Goal: Information Seeking & Learning: Learn about a topic

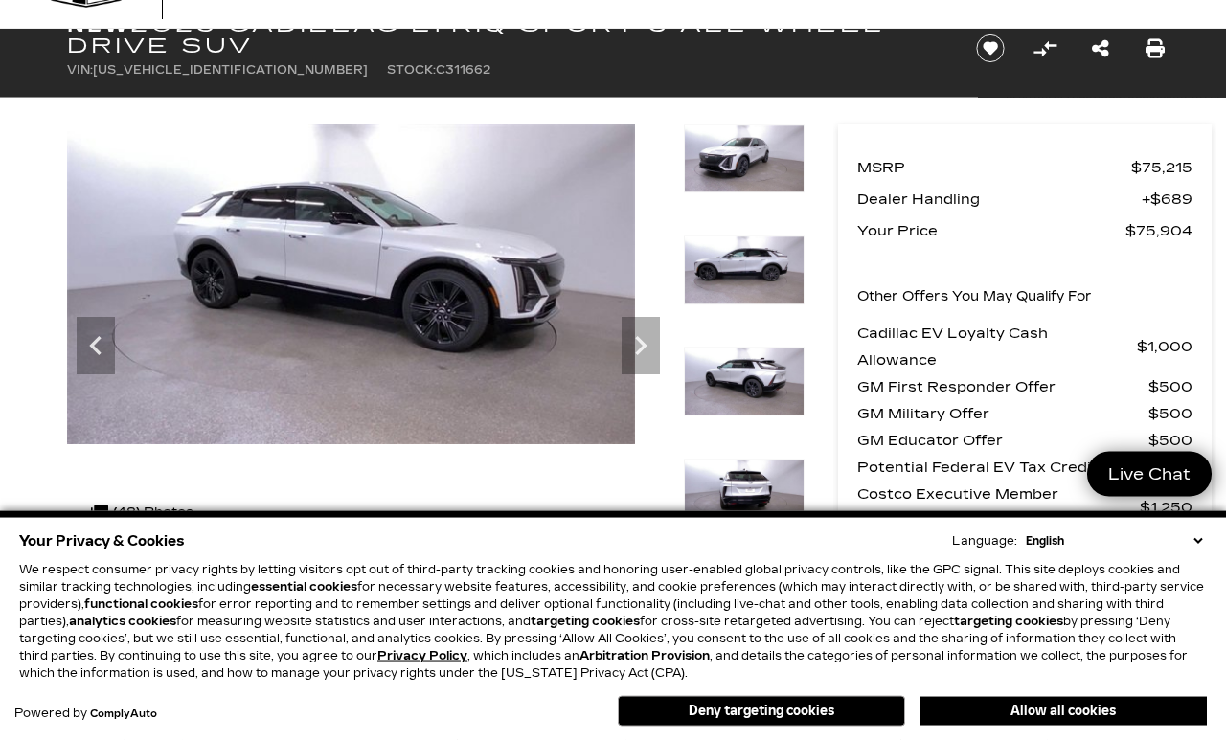
scroll to position [75, 0]
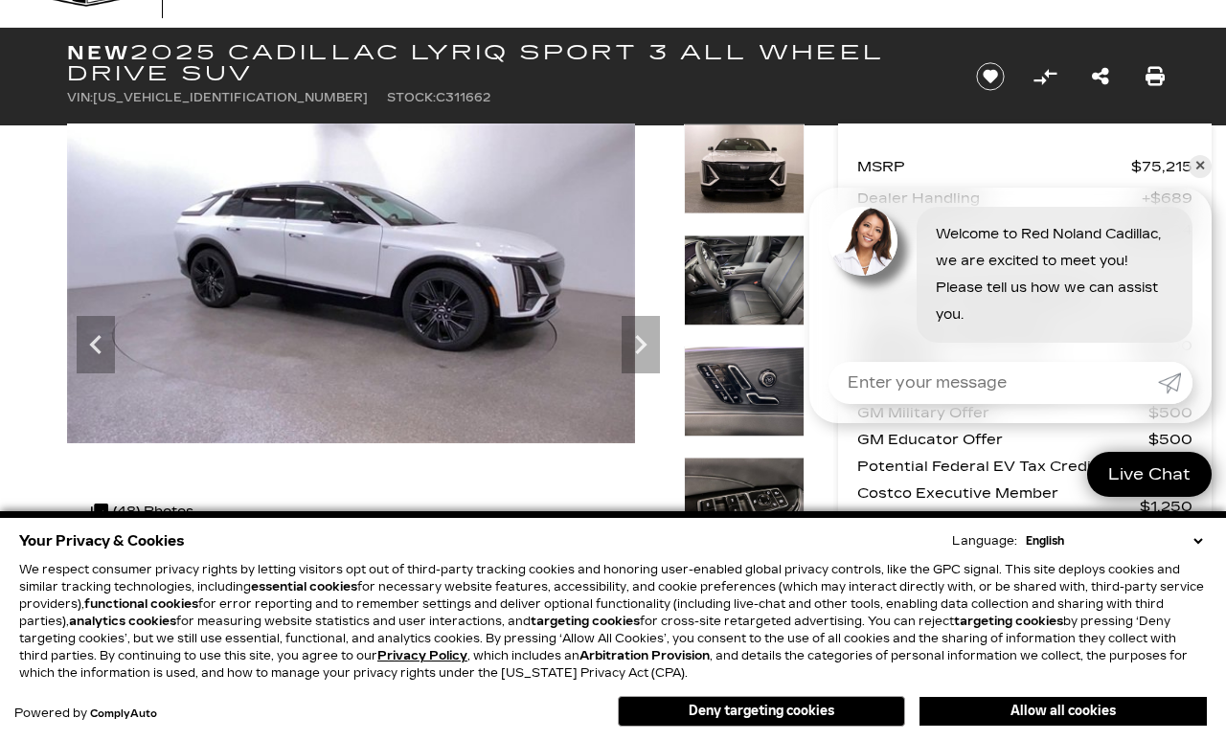
click at [750, 282] on div at bounding box center [744, 290] width 121 height 111
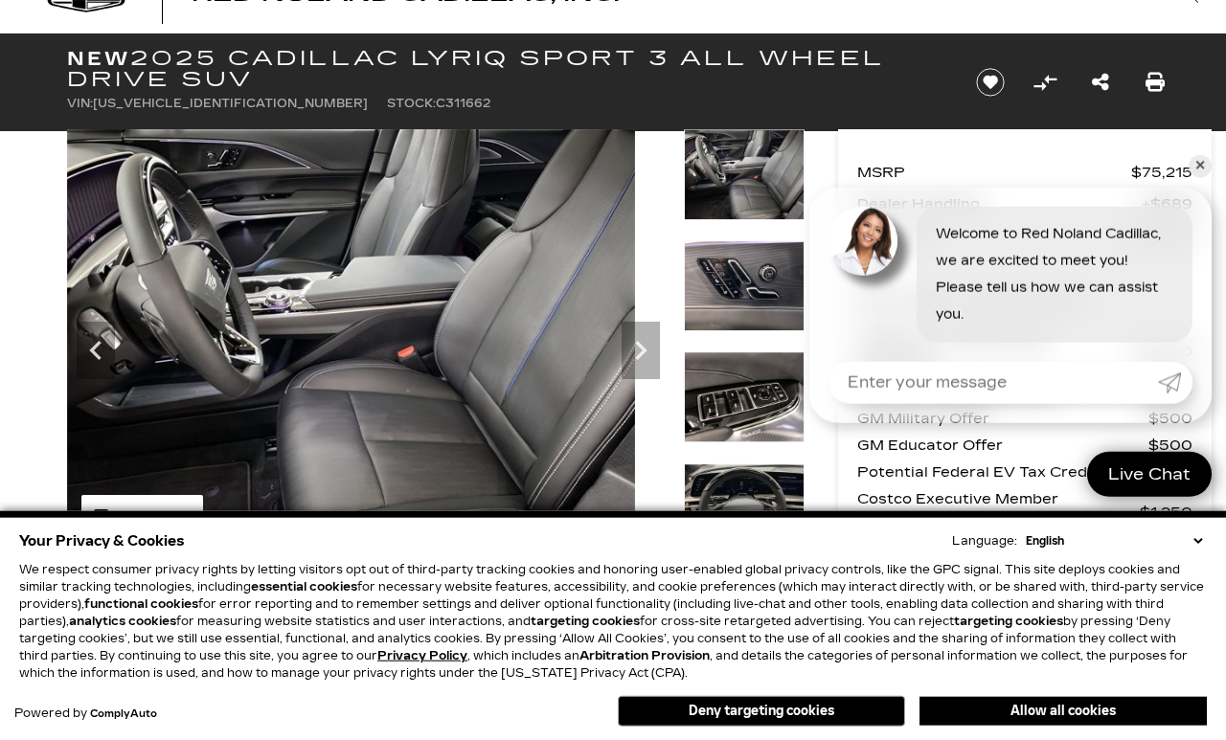
scroll to position [70, 0]
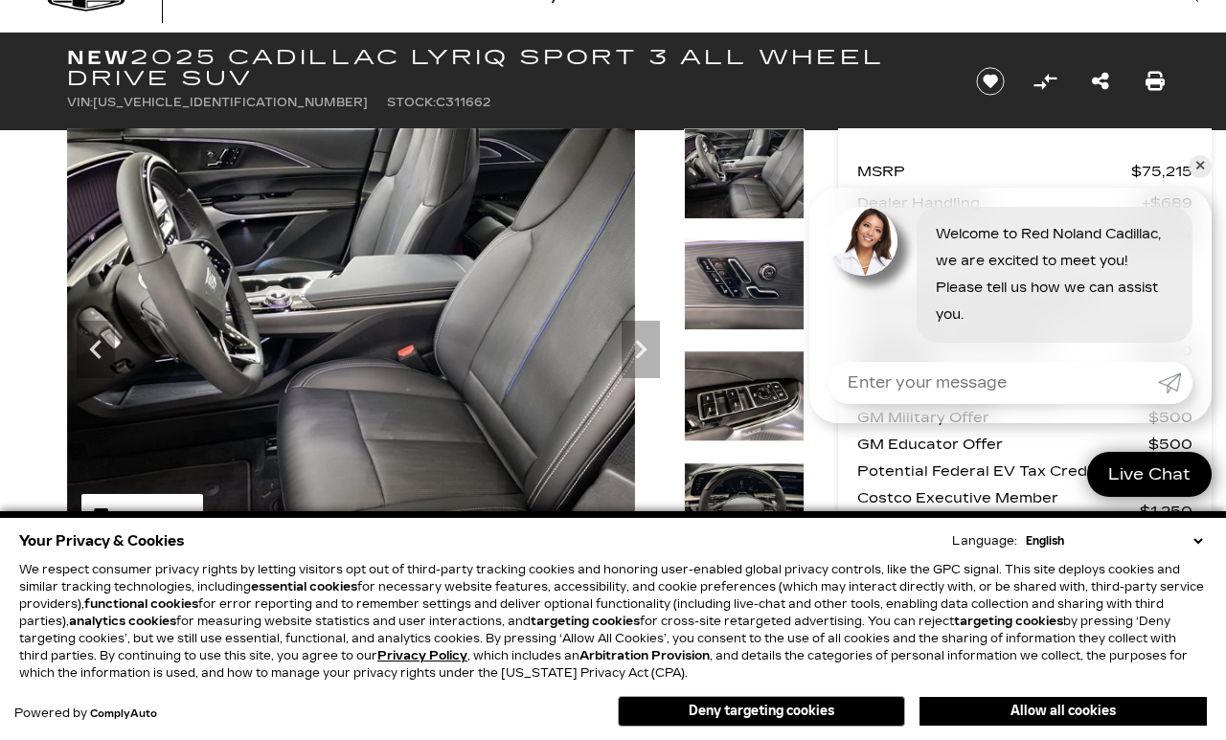
click at [623, 316] on img at bounding box center [351, 341] width 568 height 426
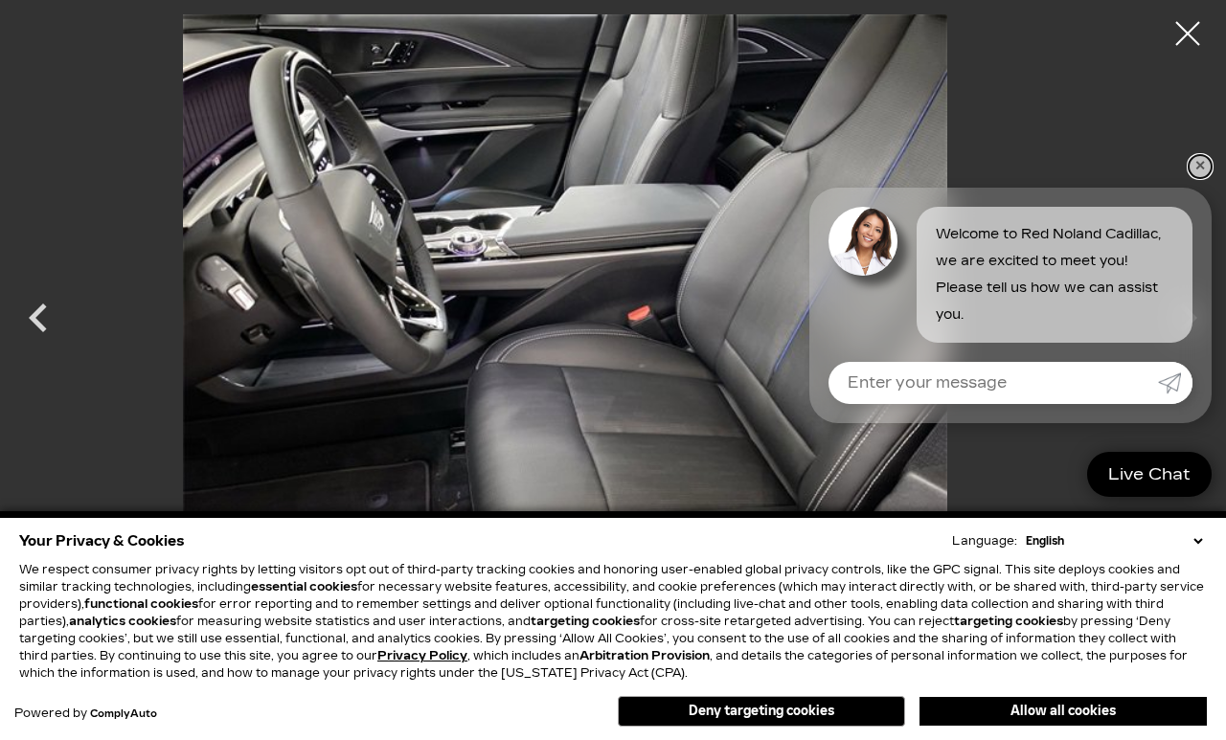
click at [1207, 178] on link "✕" at bounding box center [1200, 166] width 23 height 23
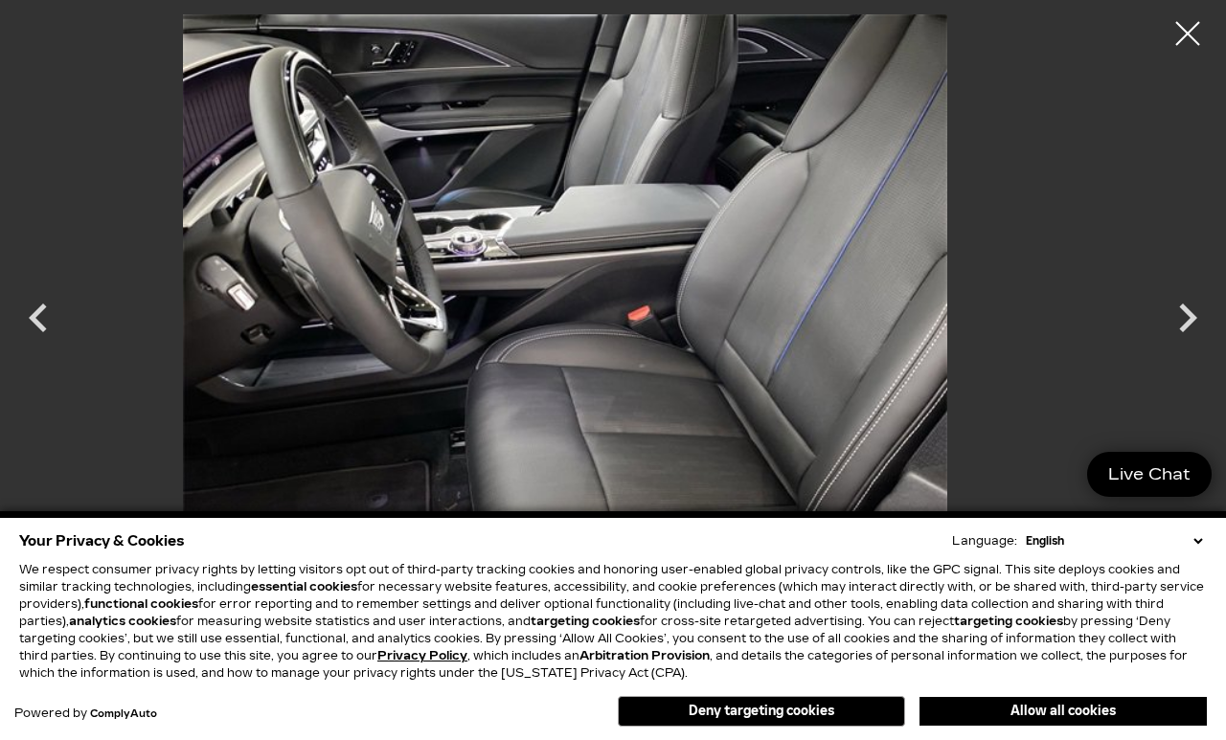
click at [1184, 332] on icon "Next" at bounding box center [1188, 318] width 18 height 29
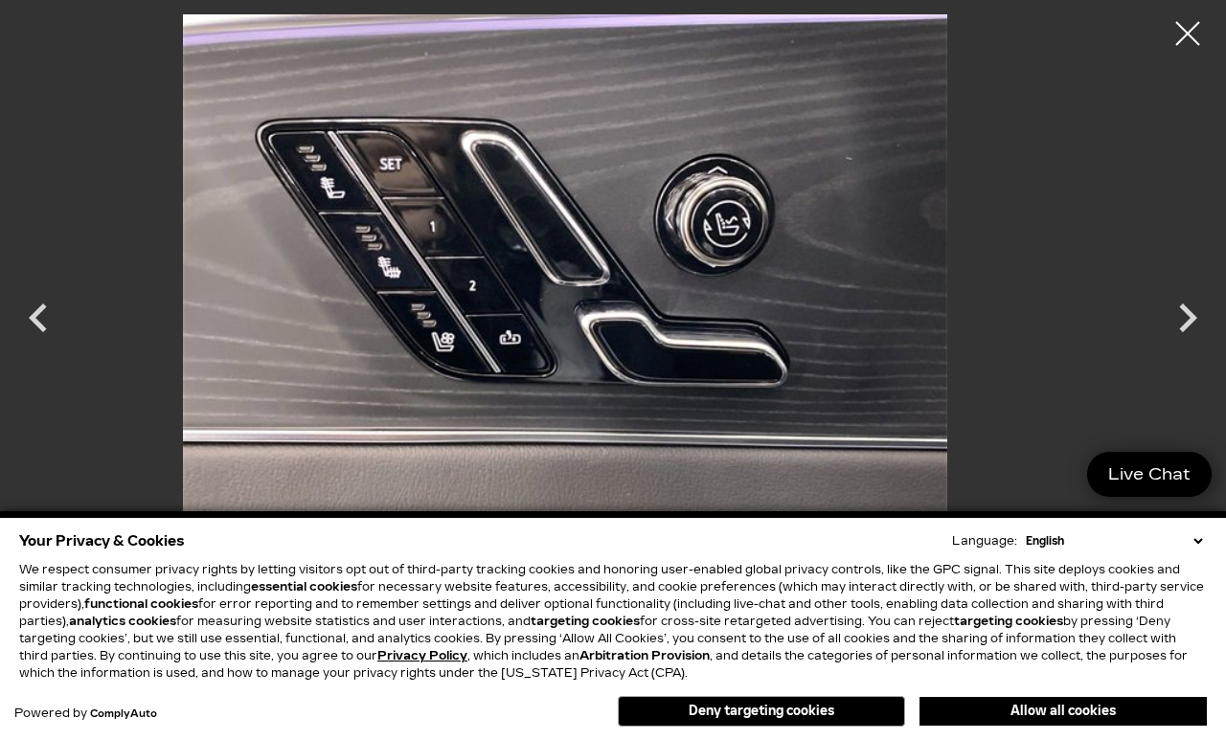
click at [1185, 346] on icon "Next" at bounding box center [1187, 317] width 57 height 57
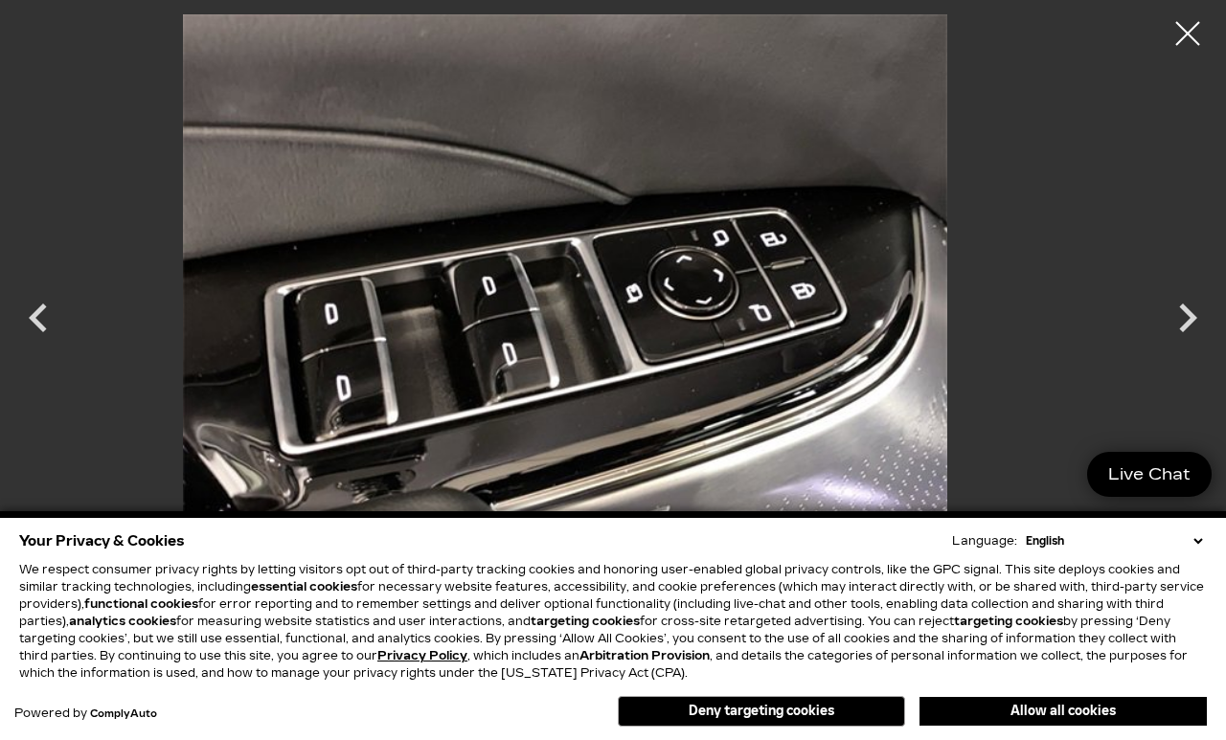
click at [1185, 347] on icon "Next" at bounding box center [1187, 317] width 57 height 57
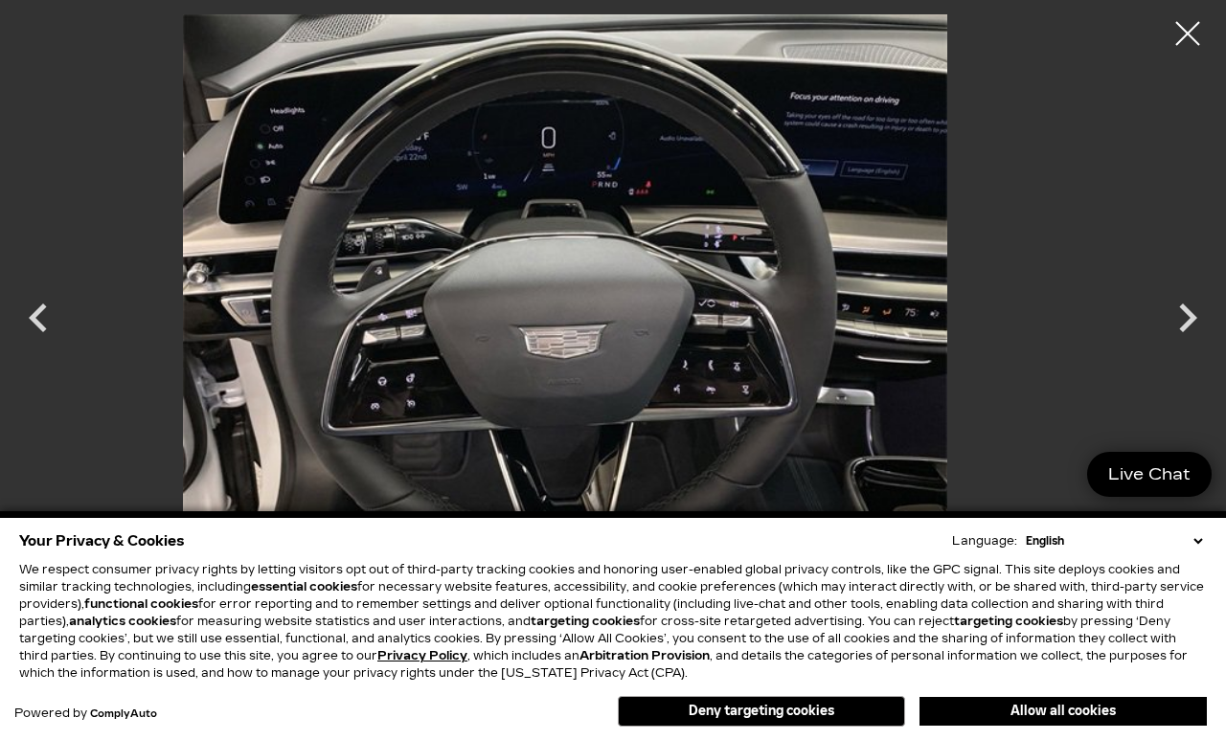
click at [1196, 336] on icon "Next" at bounding box center [1187, 317] width 57 height 57
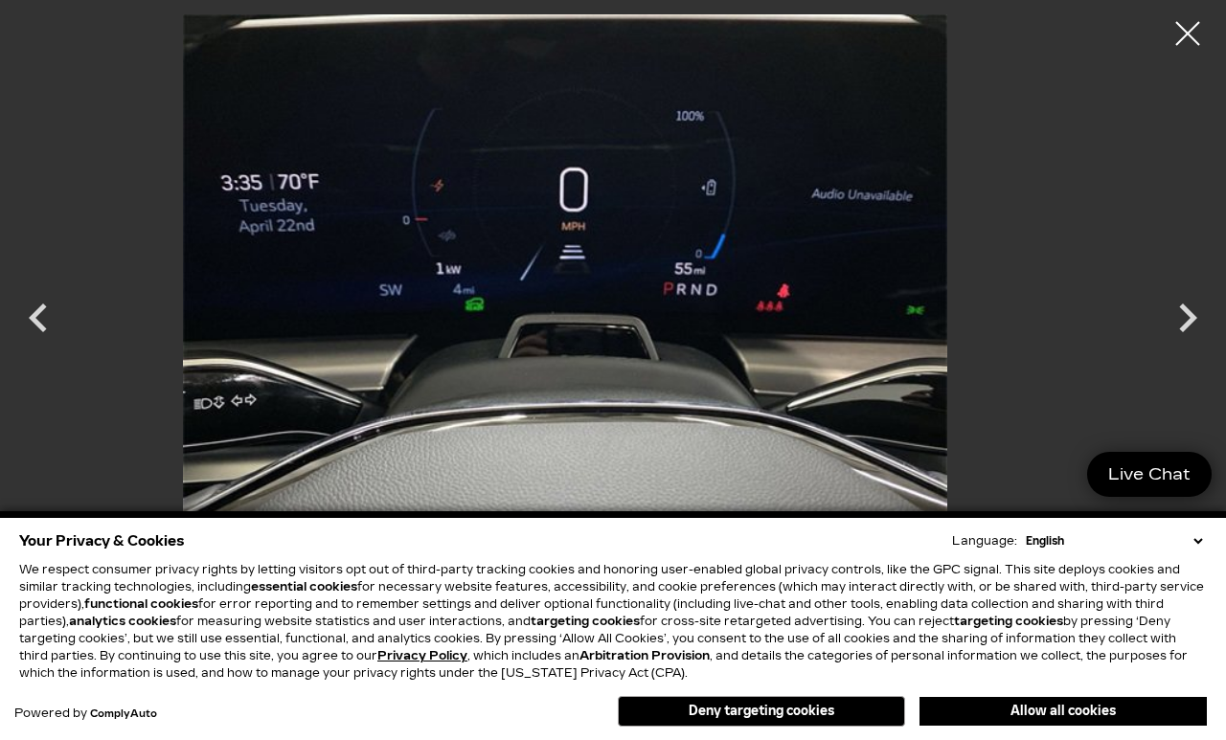
click at [1188, 332] on icon "Next" at bounding box center [1188, 318] width 18 height 29
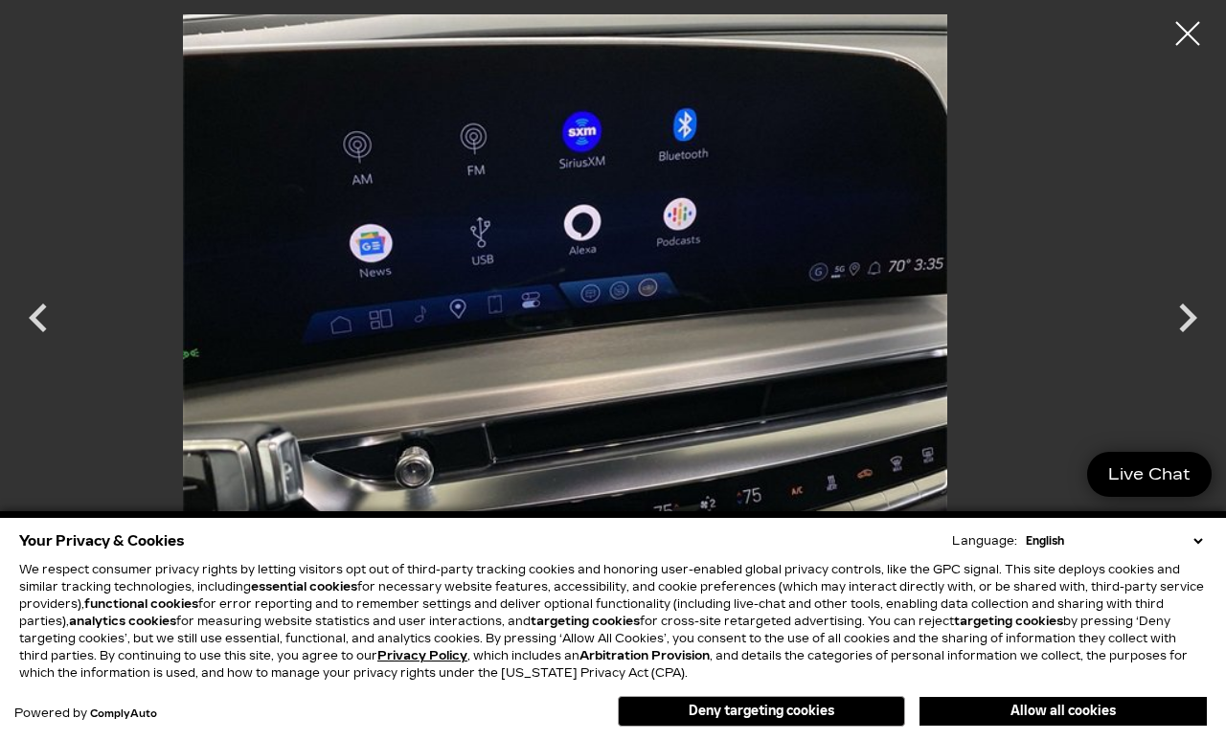
click at [1194, 340] on icon "Next" at bounding box center [1187, 317] width 57 height 57
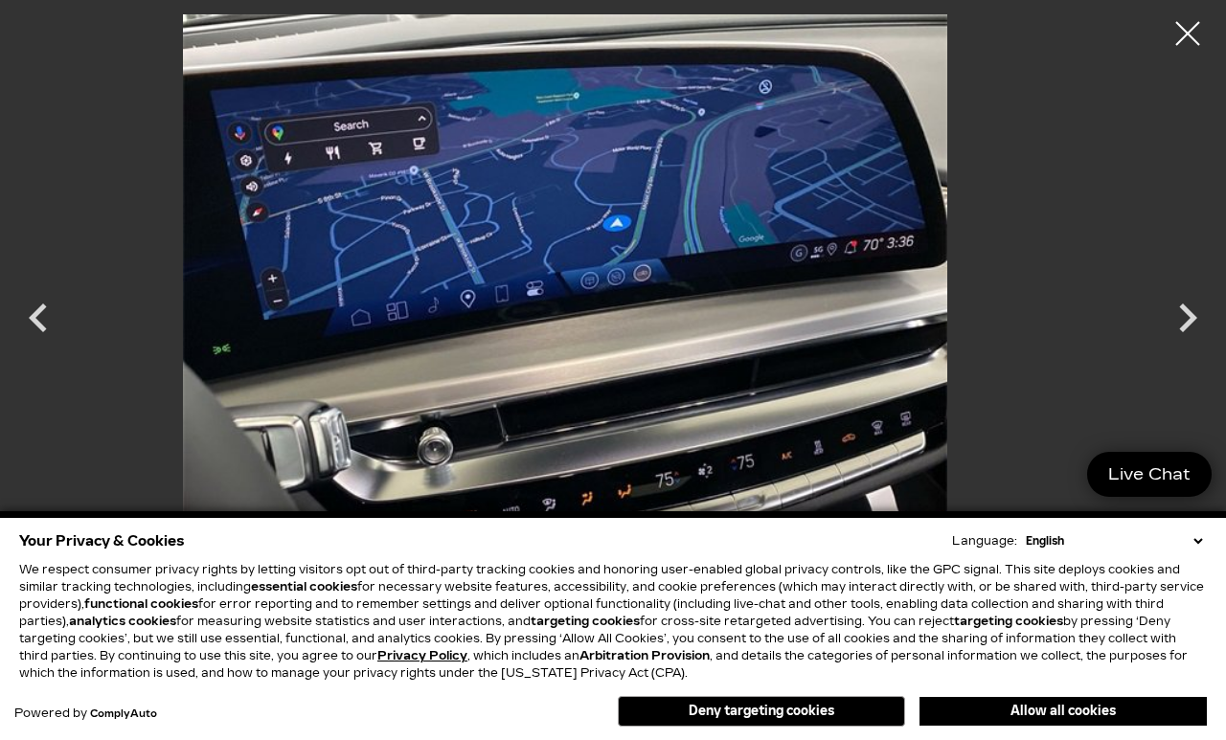
click at [1199, 337] on icon "Next" at bounding box center [1187, 317] width 57 height 57
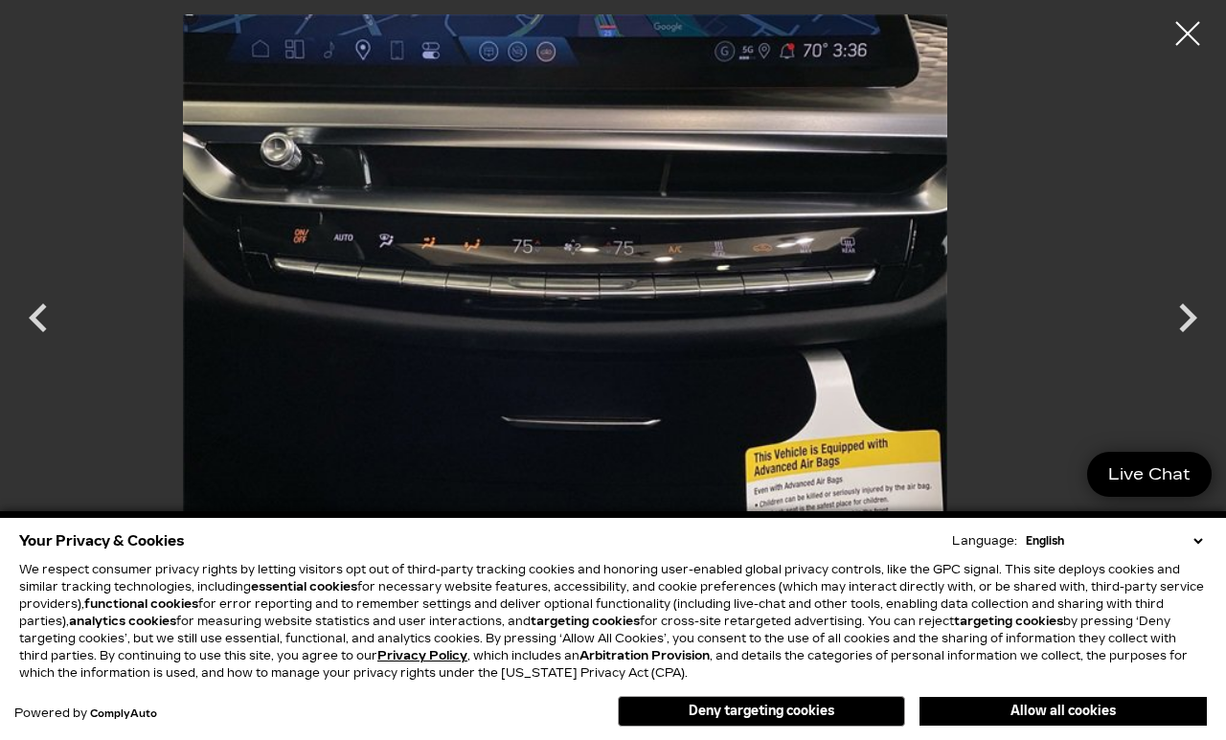
click at [1194, 331] on icon "Next" at bounding box center [1187, 317] width 57 height 57
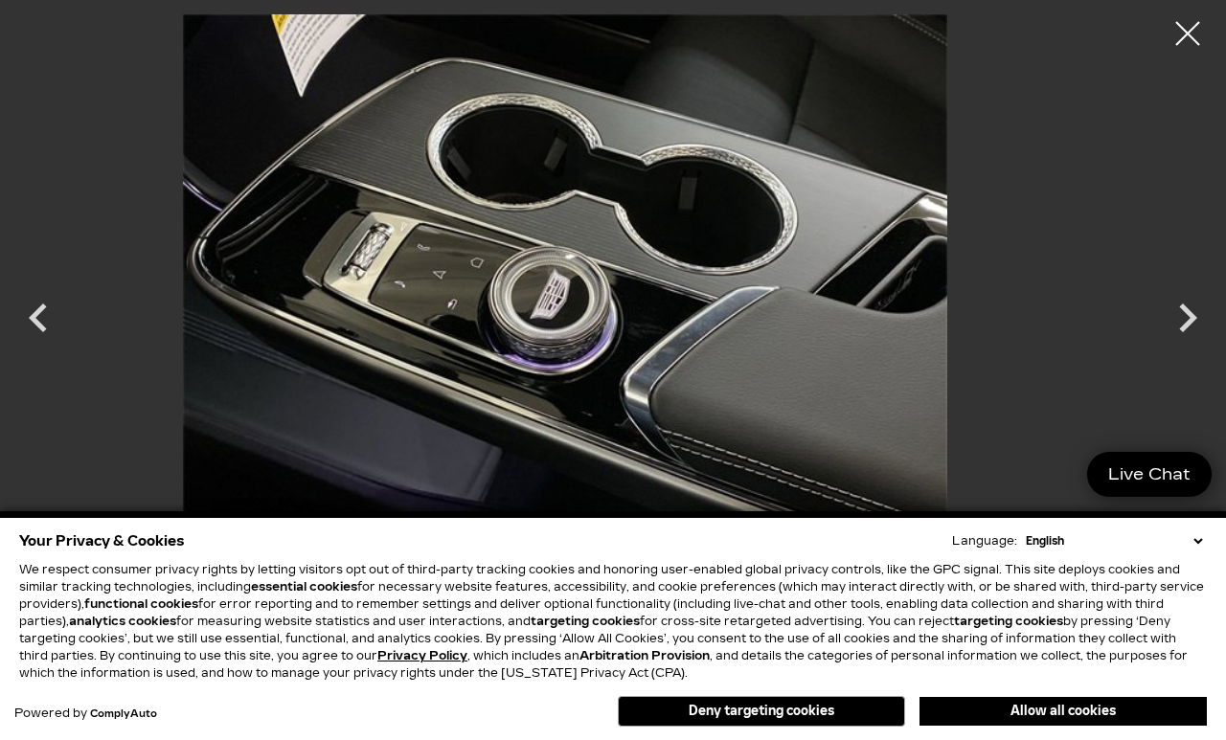
click at [1191, 25] on div at bounding box center [1188, 34] width 48 height 48
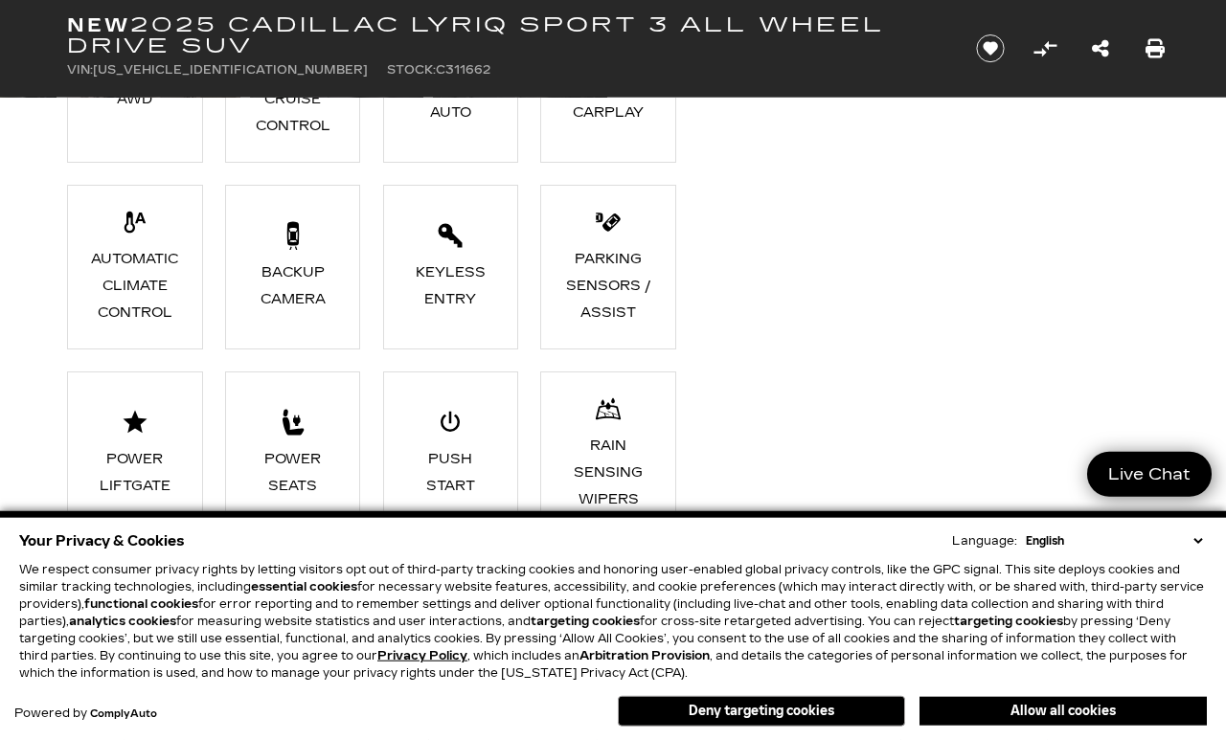
scroll to position [1664, 0]
